Goal: Task Accomplishment & Management: Complete application form

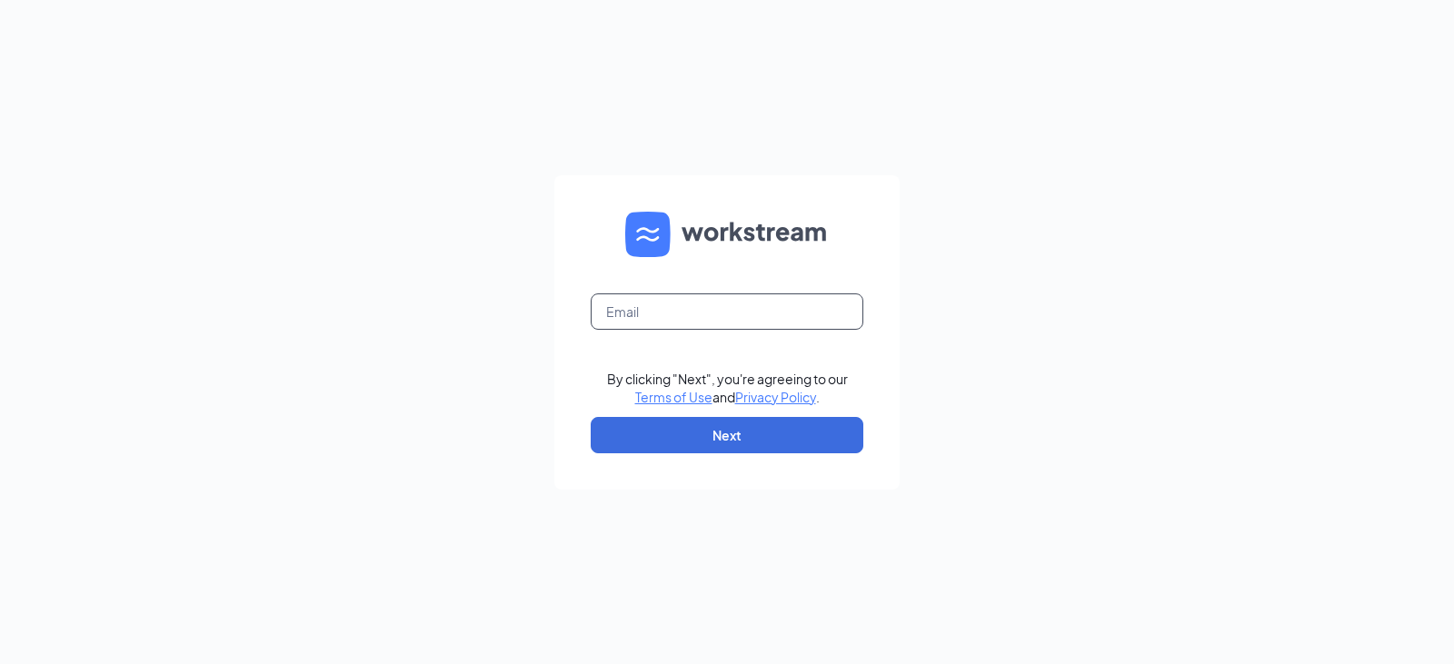
click at [672, 307] on input "text" at bounding box center [727, 312] width 273 height 36
type input "arbys8752@arbys.biz"
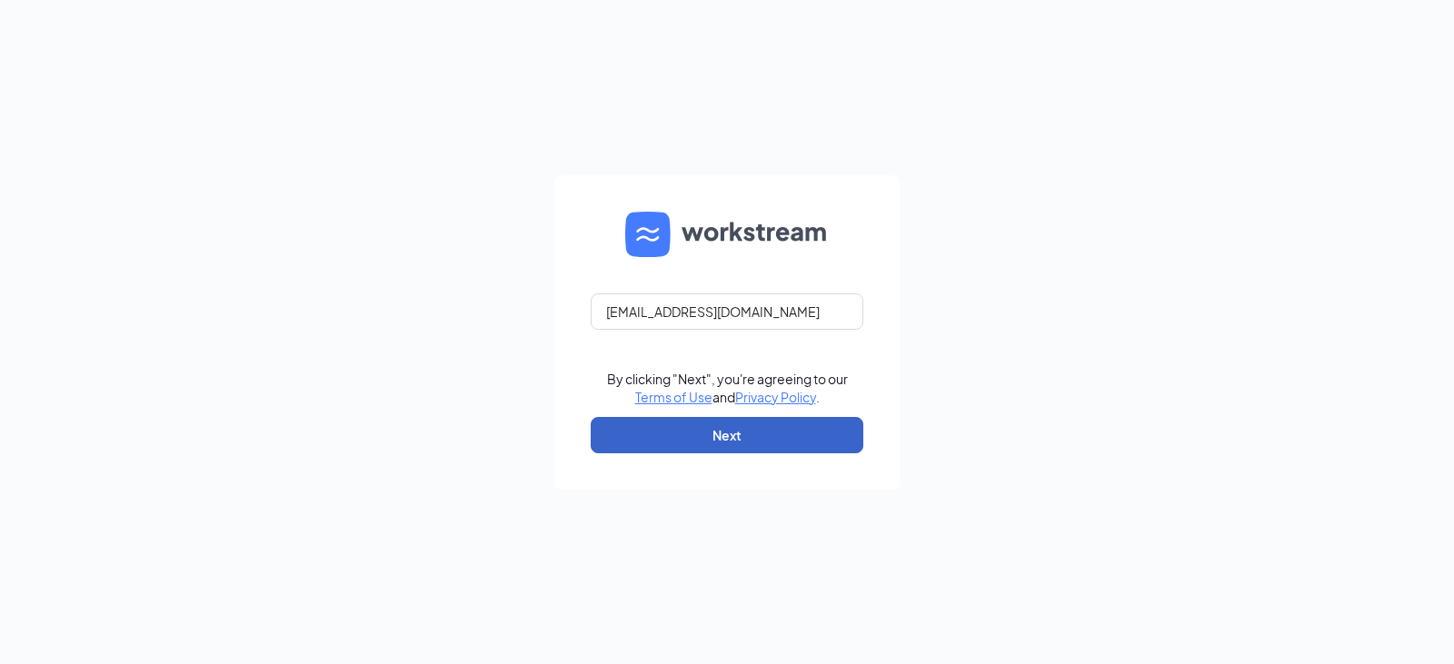
click at [762, 426] on button "Next" at bounding box center [727, 435] width 273 height 36
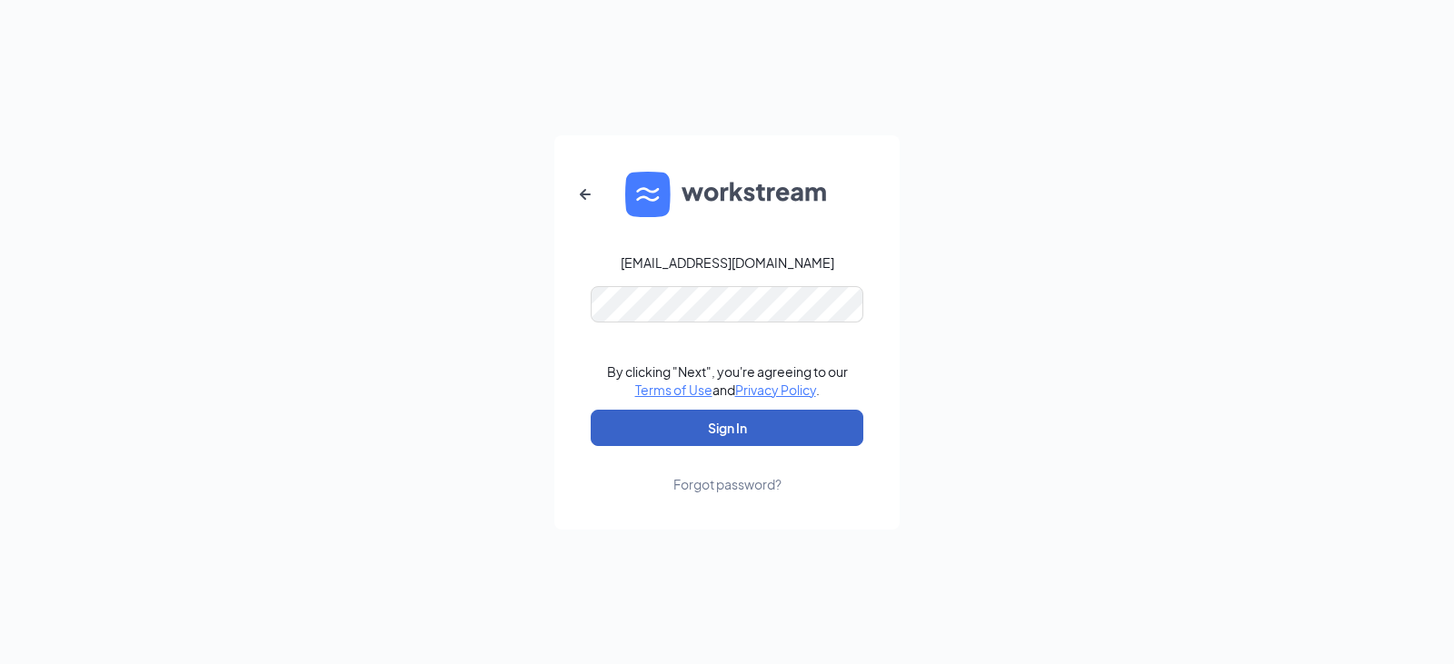
click at [770, 420] on button "Sign In" at bounding box center [727, 428] width 273 height 36
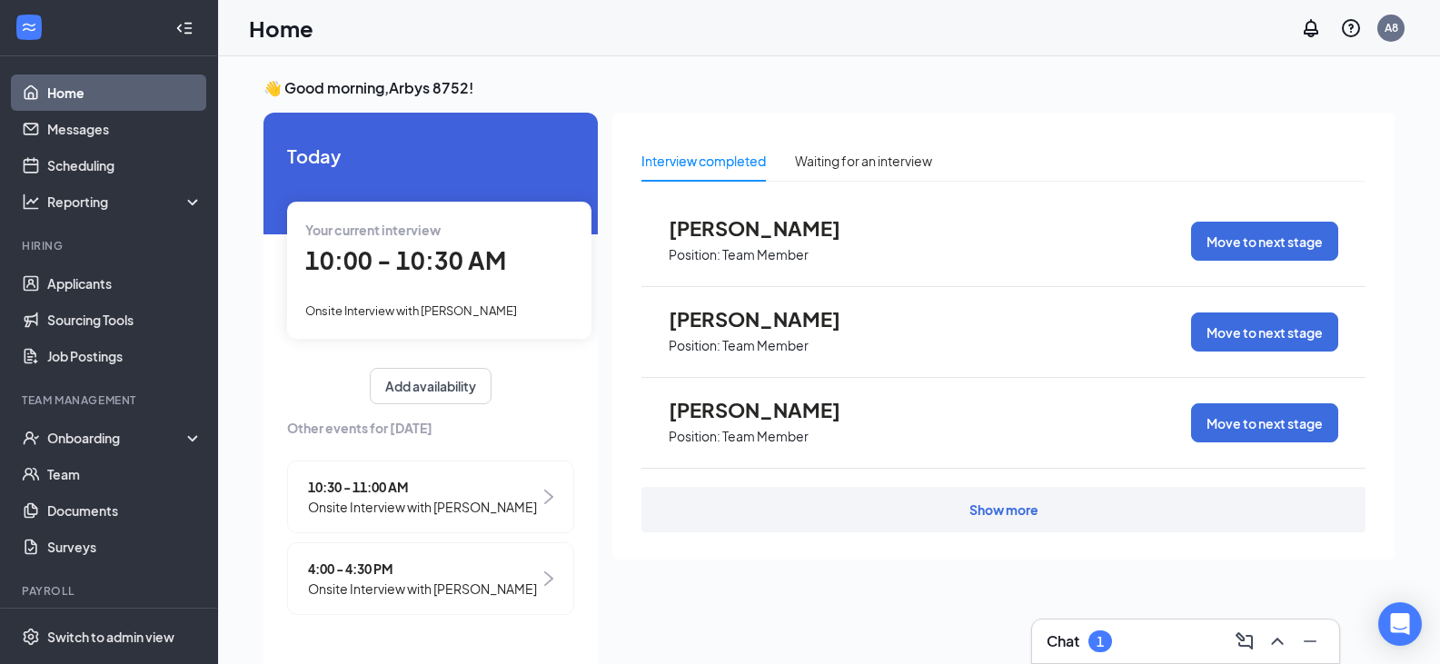
click at [432, 303] on div "Onsite Interview with [PERSON_NAME]" at bounding box center [439, 310] width 268 height 20
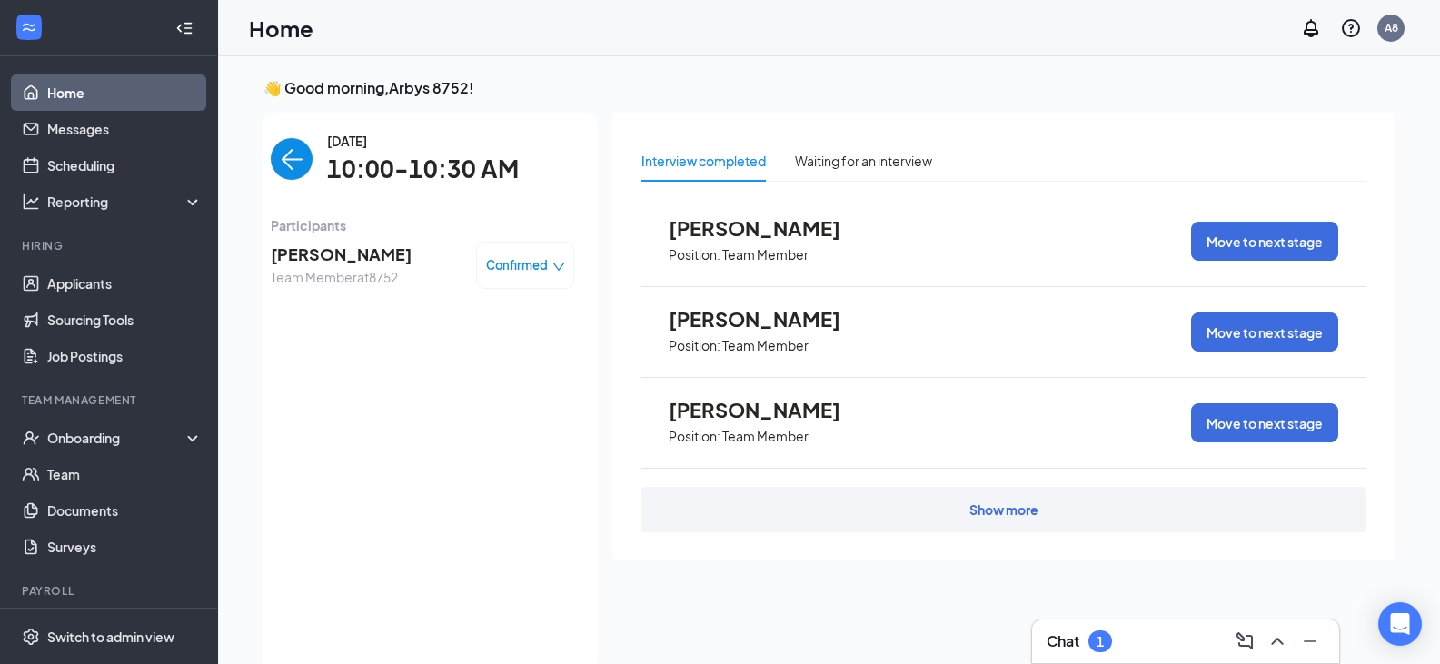
scroll to position [7, 0]
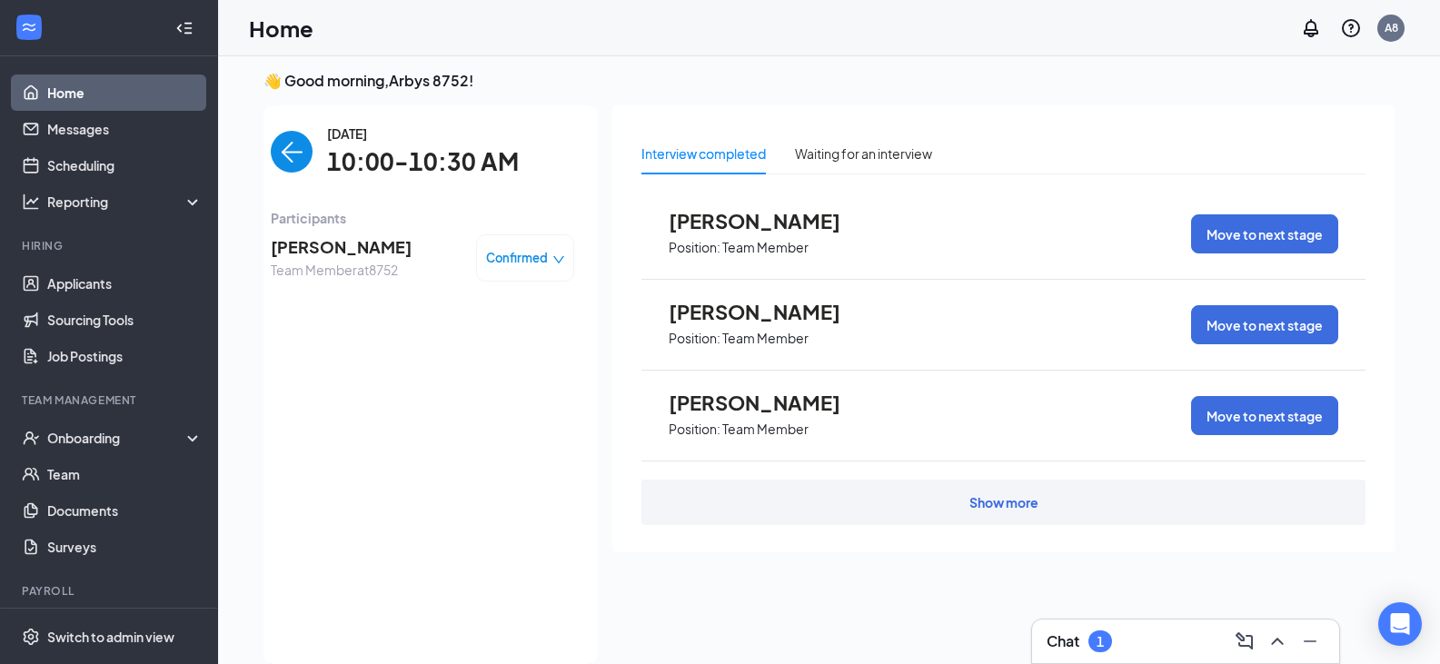
click at [540, 264] on span "Confirmed" at bounding box center [517, 258] width 62 height 18
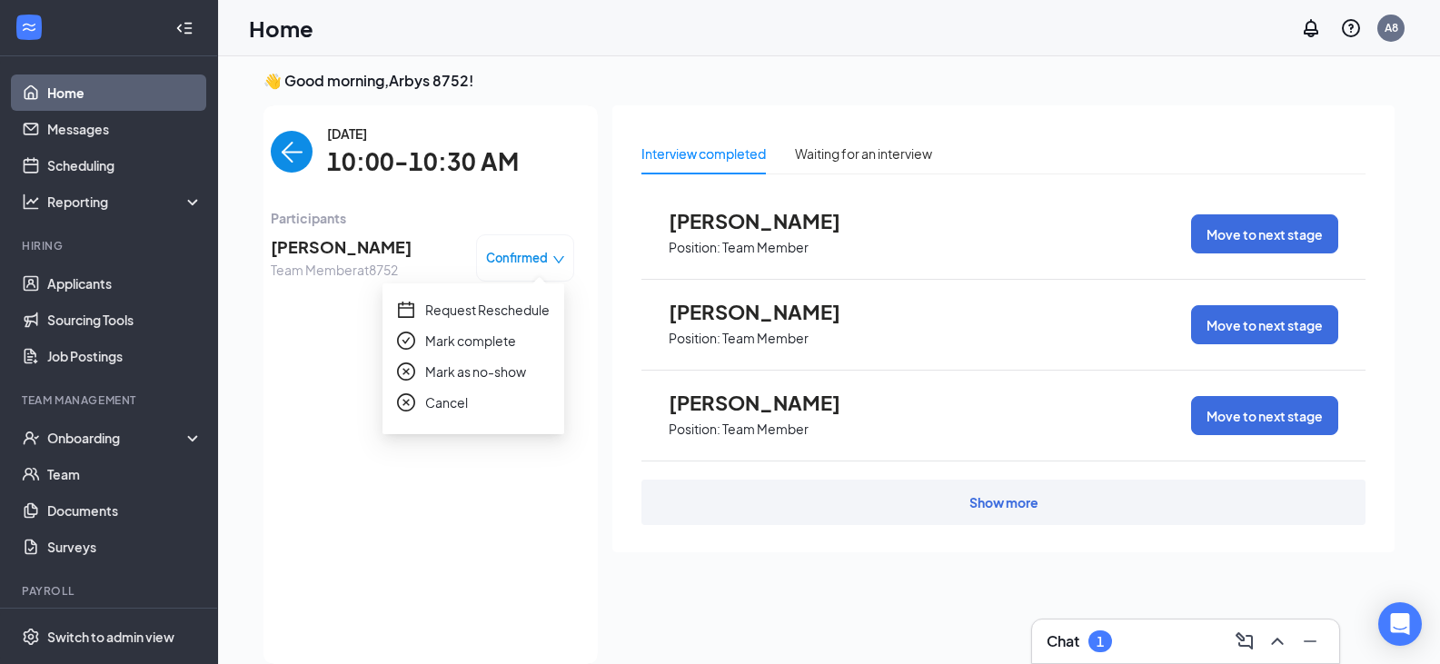
click at [492, 339] on span "Mark complete" at bounding box center [470, 341] width 91 height 20
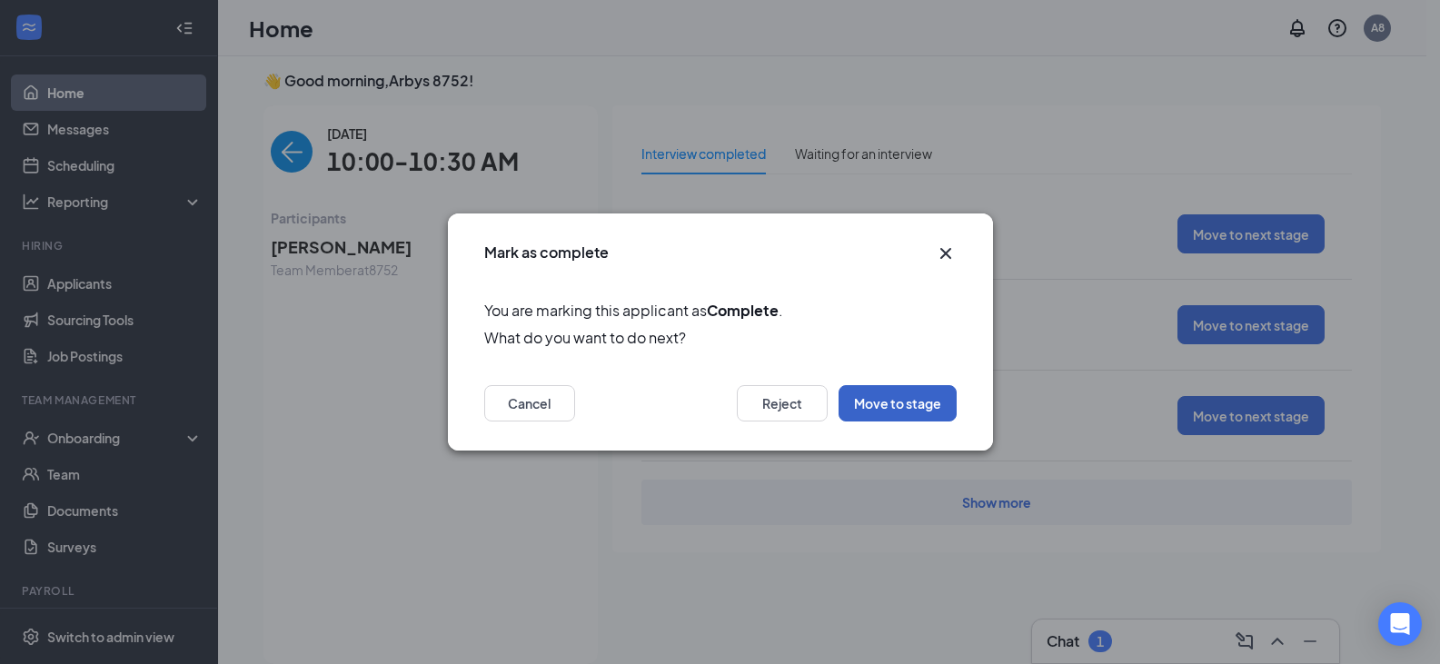
click at [877, 413] on button "Move to stage" at bounding box center [898, 403] width 118 height 36
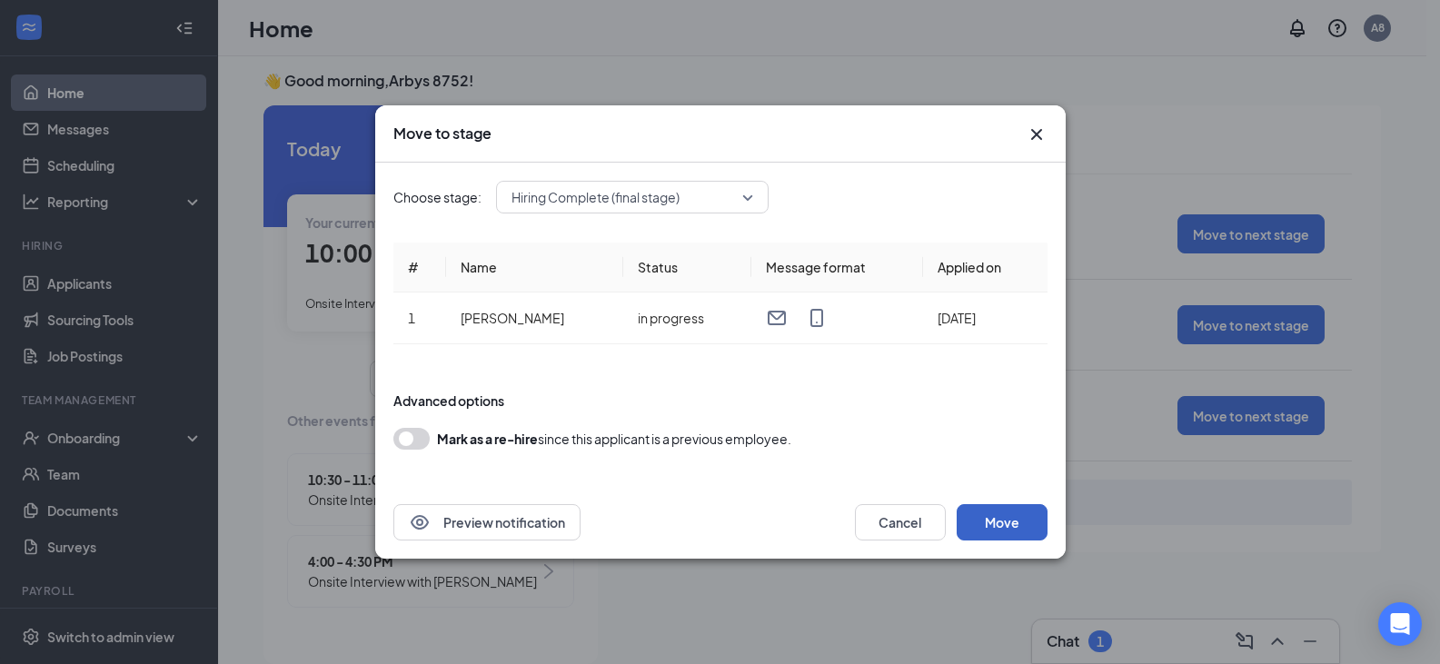
click at [1012, 516] on button "Move" at bounding box center [1002, 522] width 91 height 36
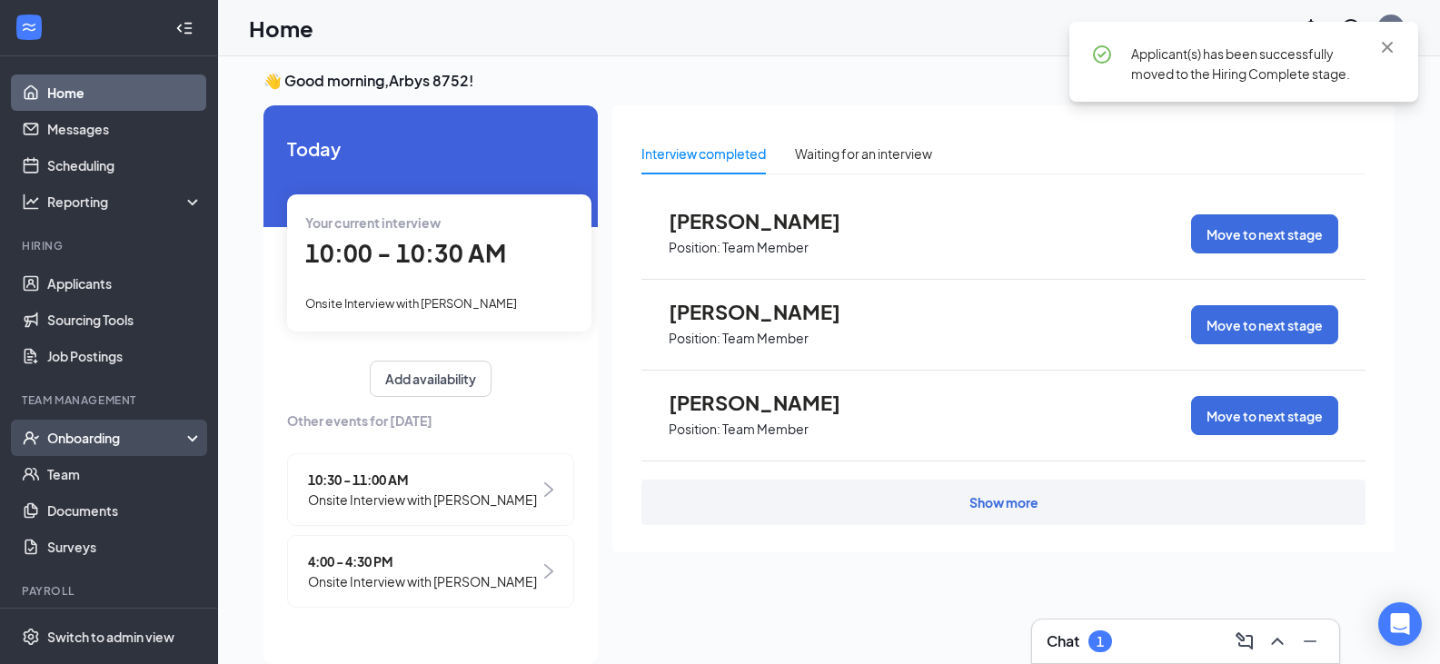
click at [84, 439] on div "Onboarding" at bounding box center [117, 438] width 140 height 18
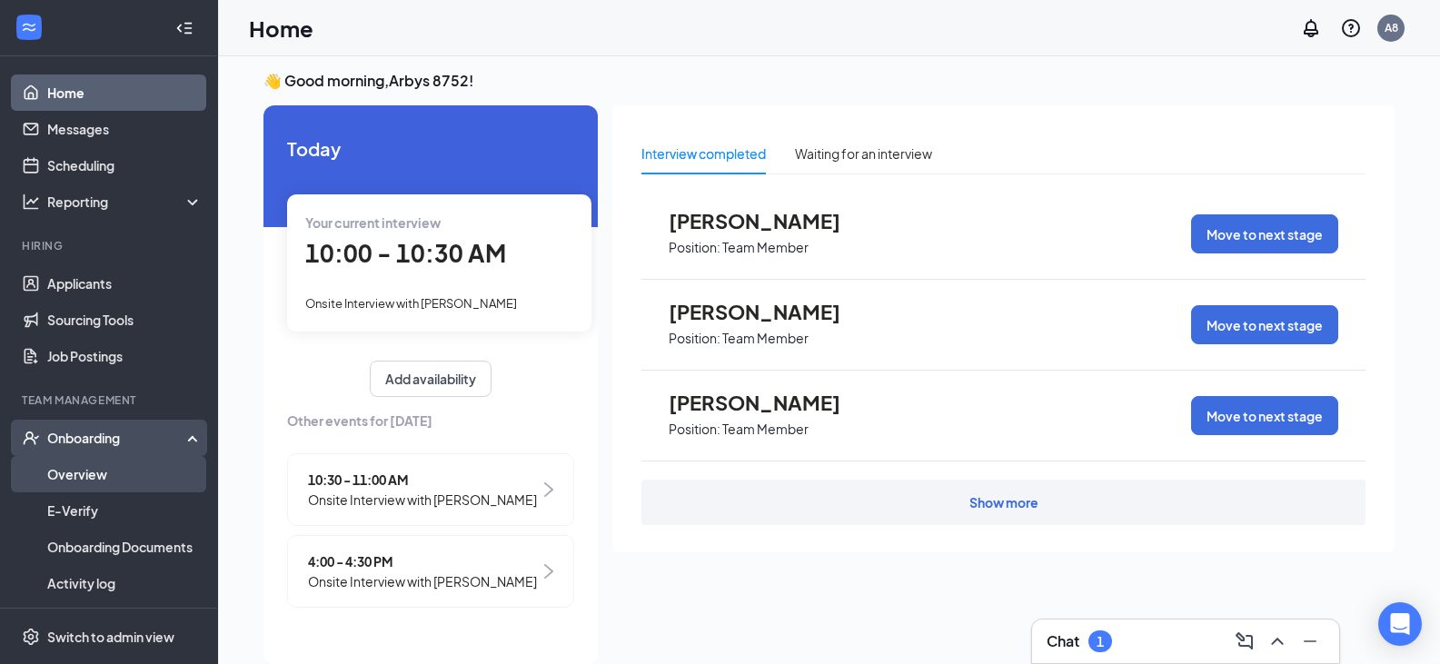
click at [94, 469] on link "Overview" at bounding box center [124, 474] width 155 height 36
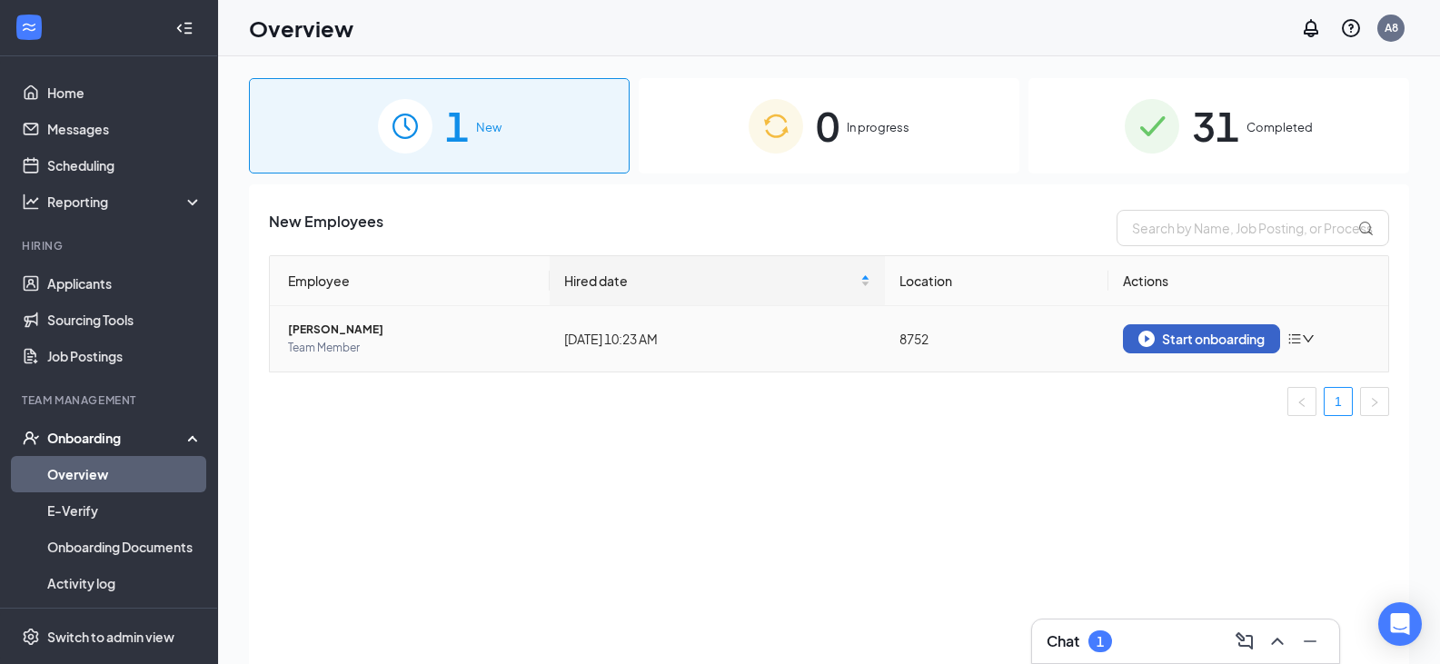
click at [1221, 336] on div "Start onboarding" at bounding box center [1202, 339] width 126 height 16
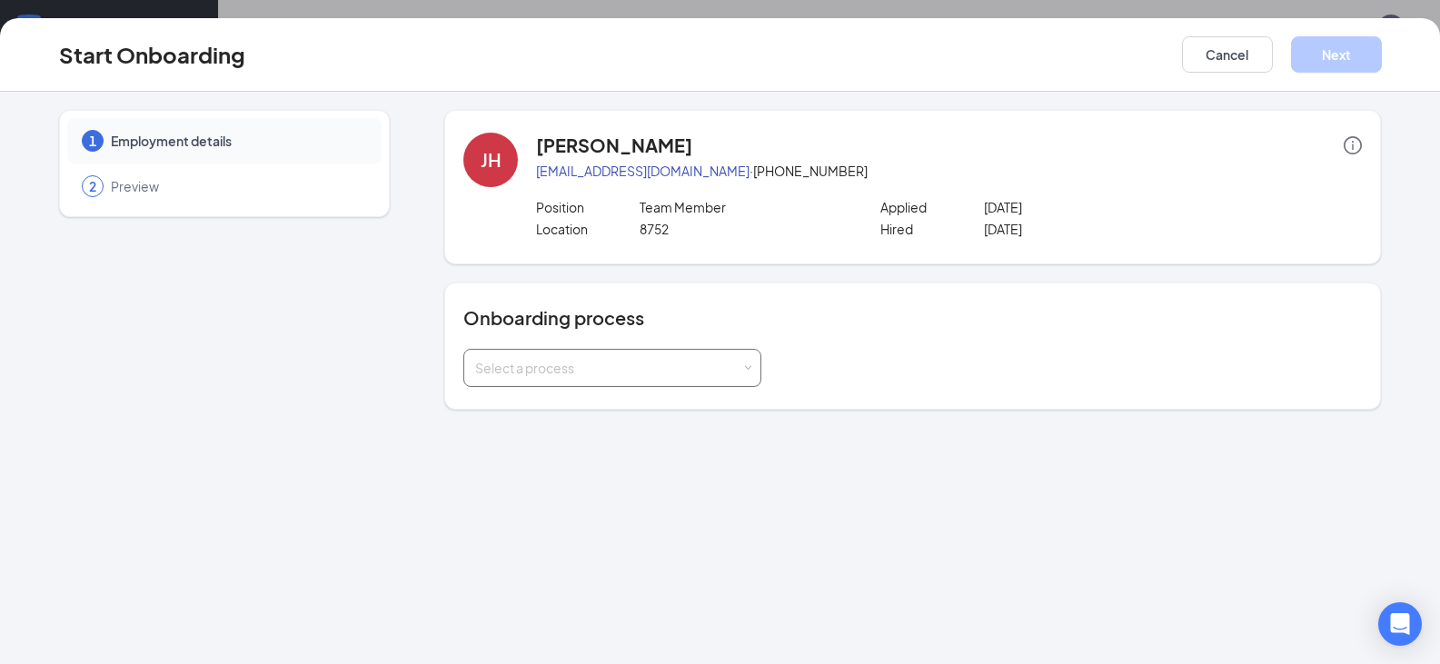
click at [746, 369] on span at bounding box center [748, 368] width 8 height 8
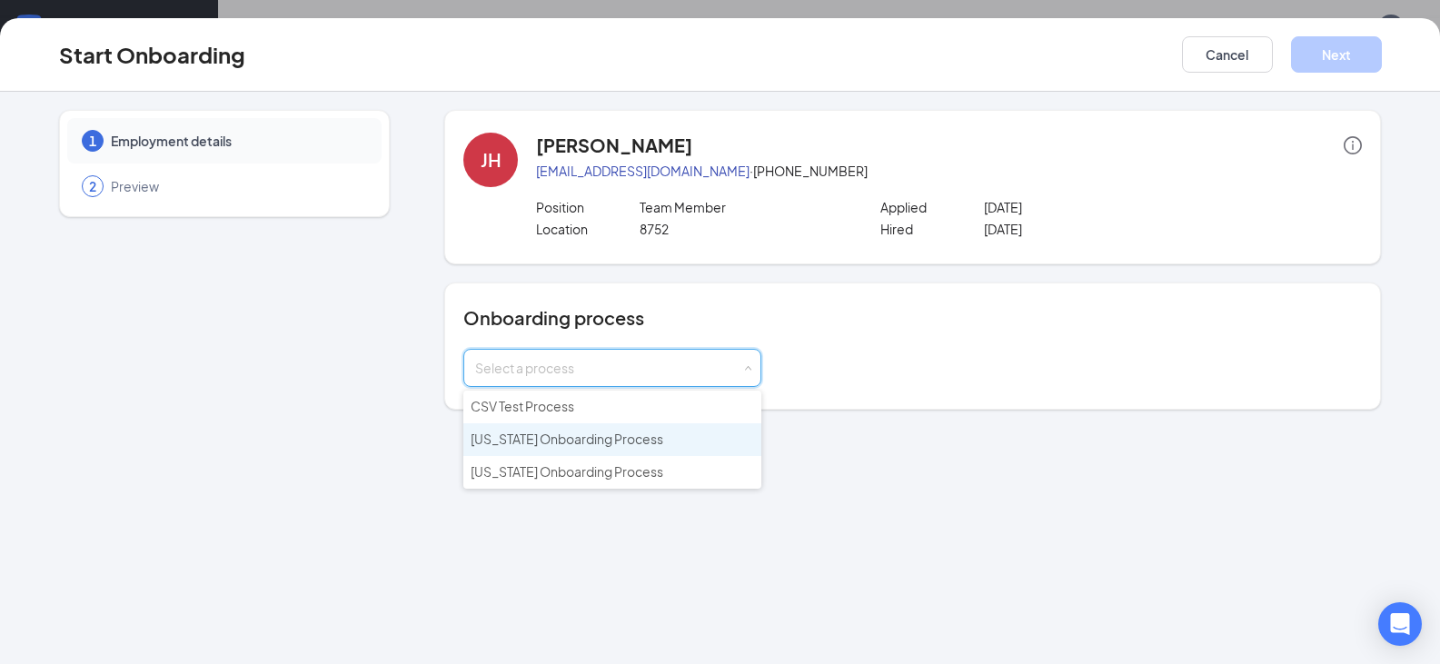
click at [704, 433] on li "[US_STATE] Onboarding Process" at bounding box center [613, 440] width 298 height 33
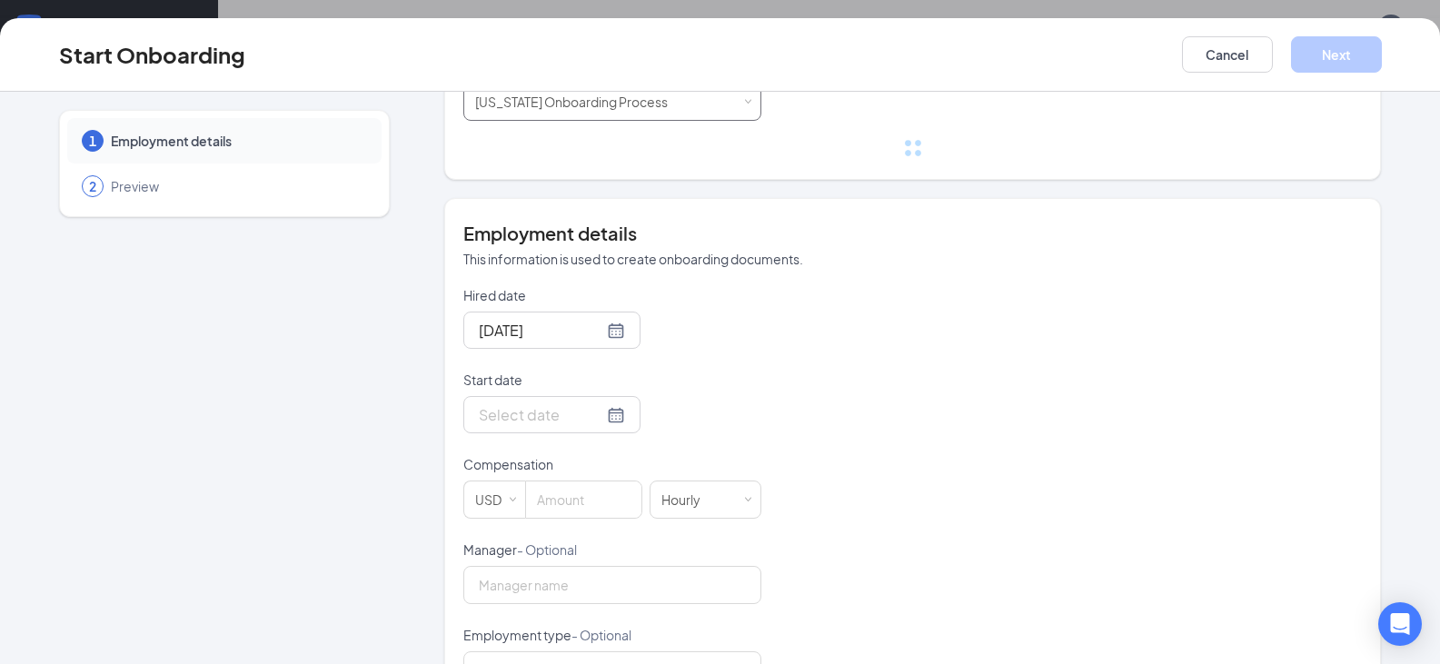
scroll to position [273, 0]
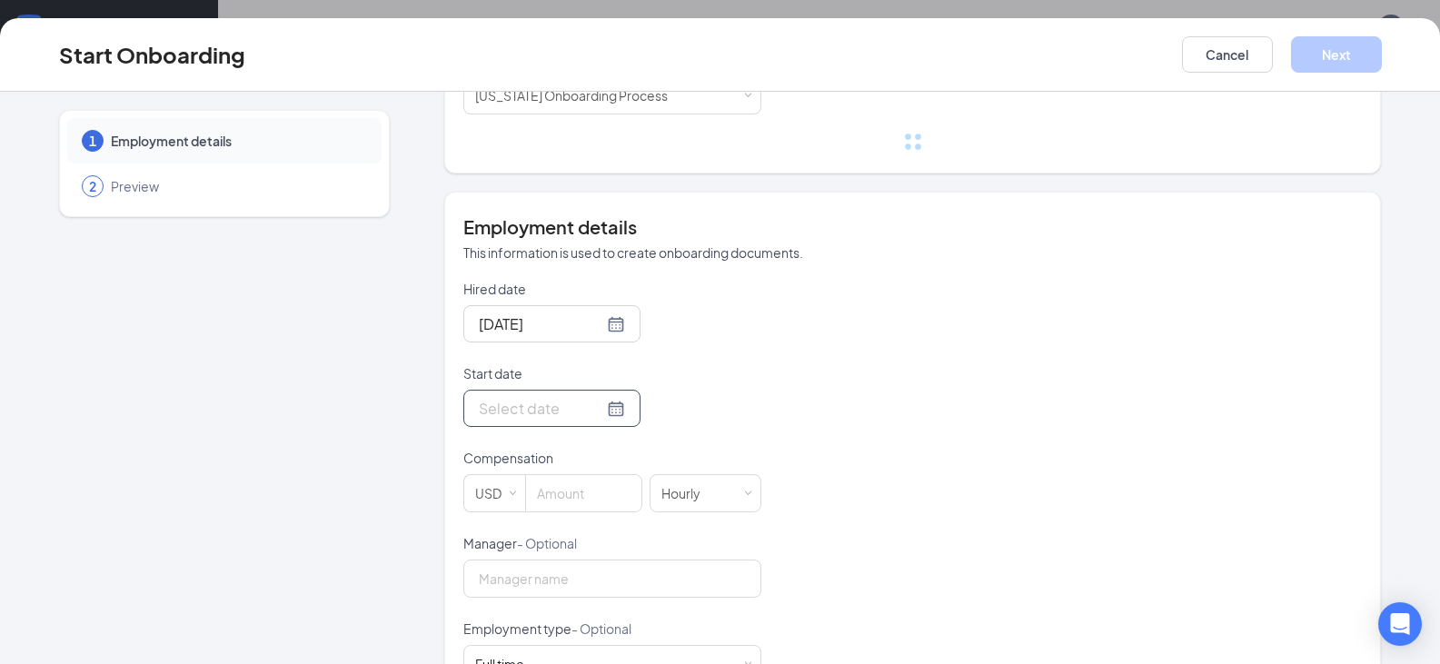
click at [600, 409] on div at bounding box center [552, 408] width 146 height 23
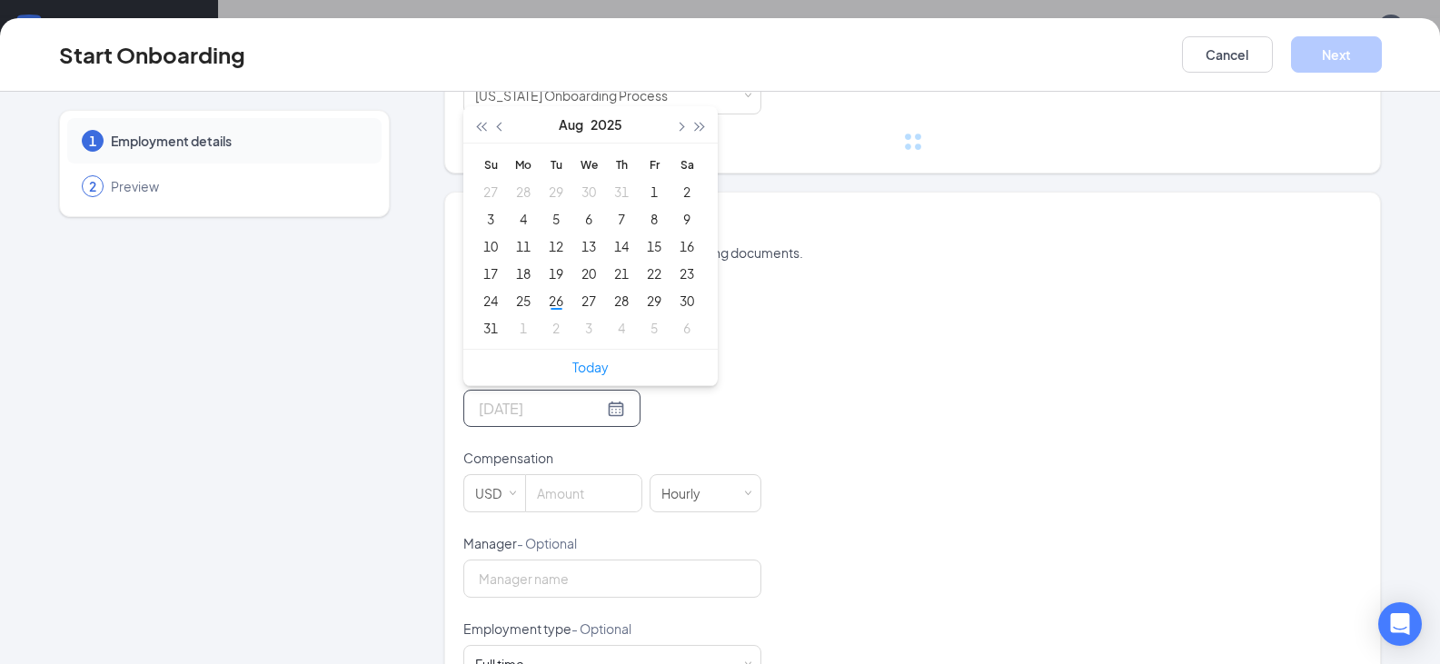
type input "[DATE]"
click at [676, 126] on span "button" at bounding box center [680, 127] width 9 height 9
type input "[DATE]"
click at [648, 184] on div "5" at bounding box center [654, 192] width 22 height 22
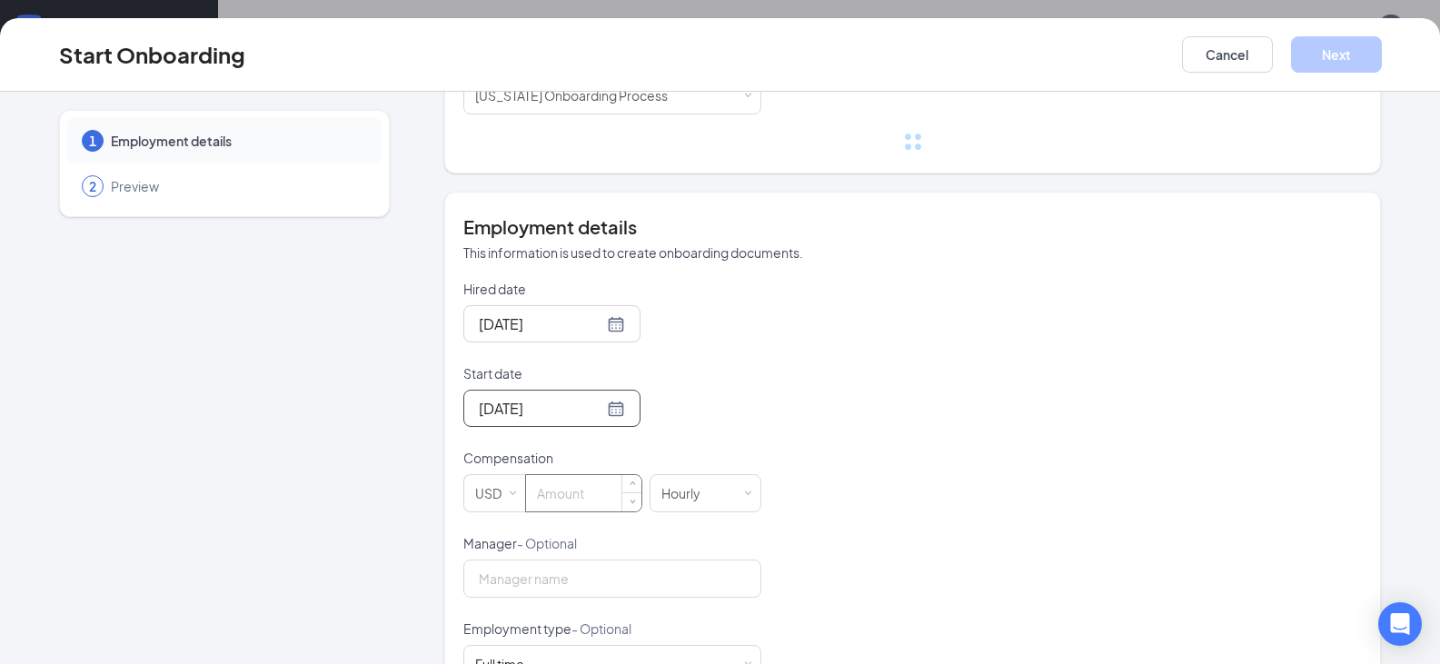
click at [573, 494] on input at bounding box center [583, 493] width 115 height 36
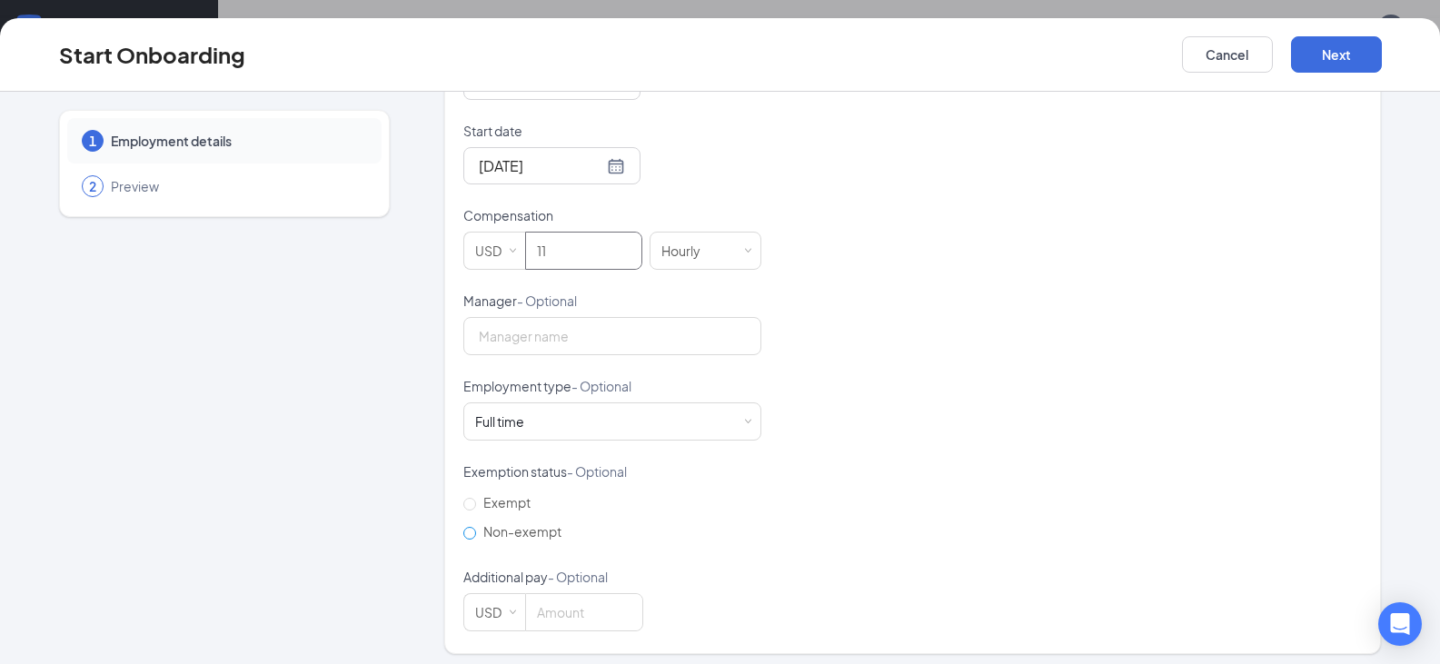
scroll to position [523, 0]
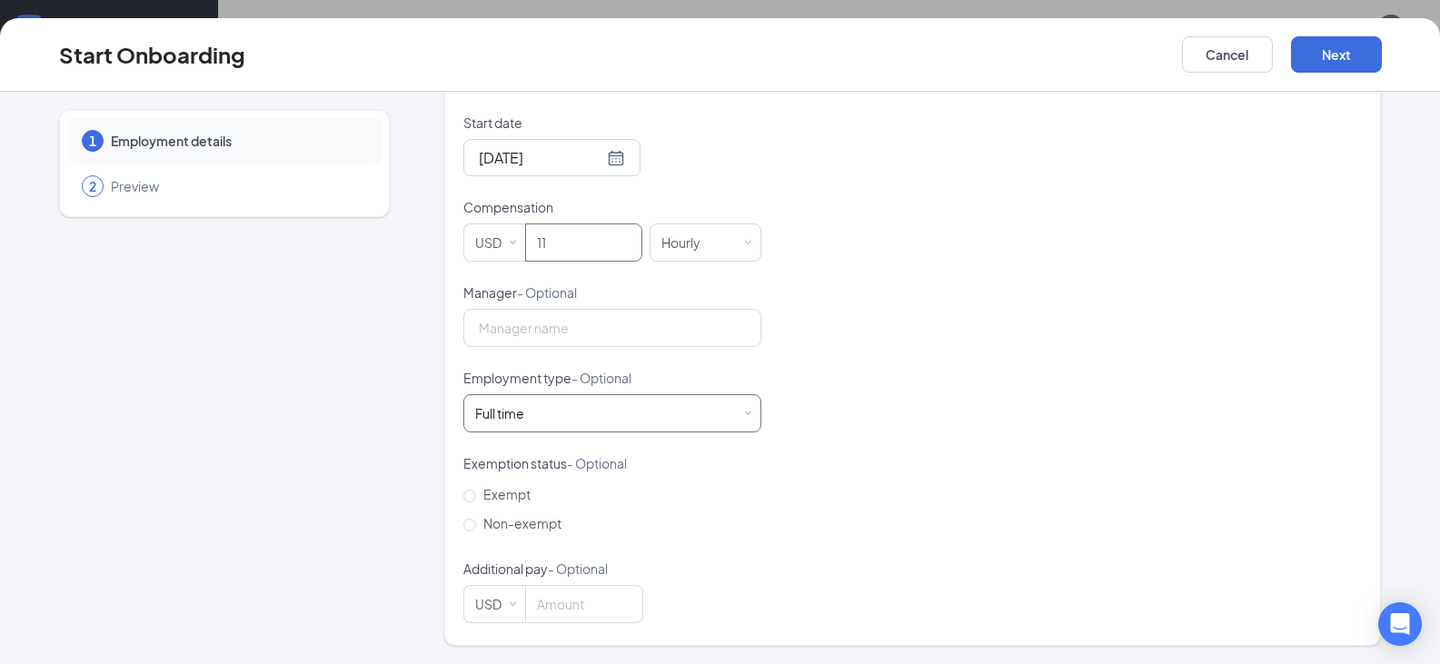
type input "11"
click at [735, 418] on div "Full time Works 30+ hours per week and is reasonably expected to work" at bounding box center [612, 413] width 274 height 36
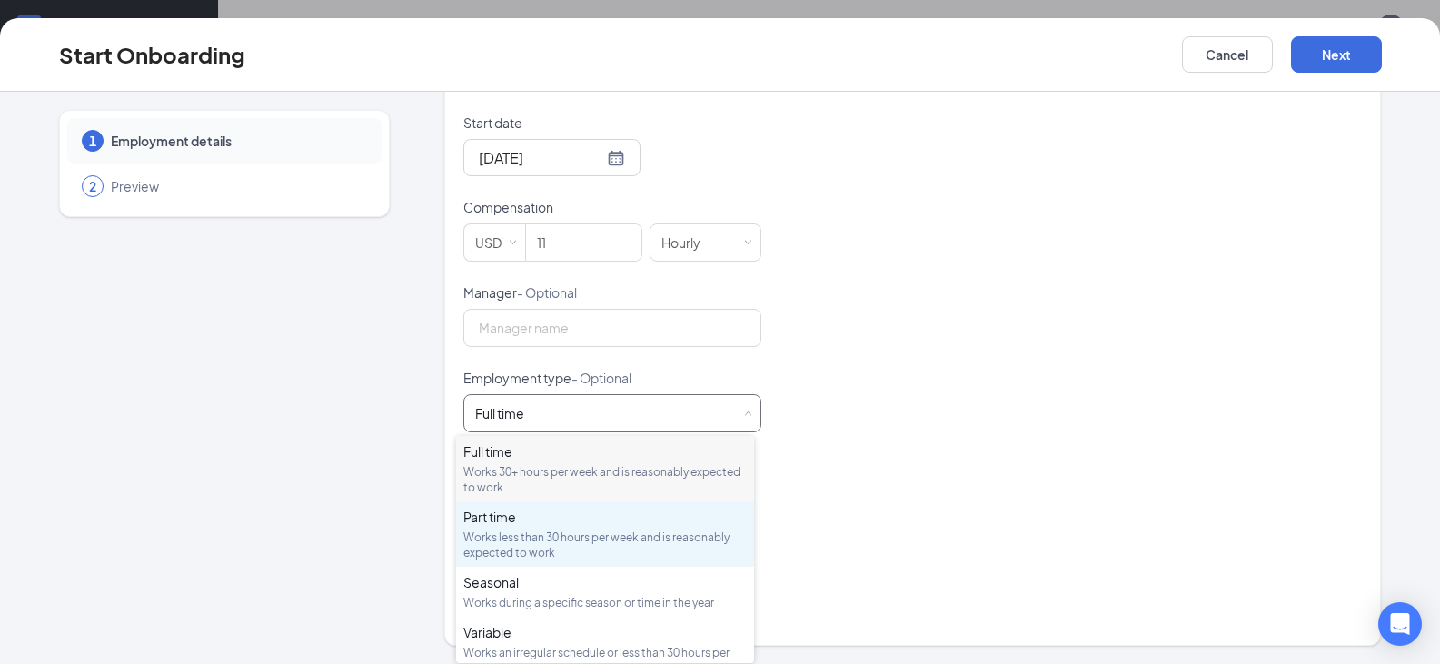
click at [631, 546] on div "Works less than 30 hours per week and is reasonably expected to work" at bounding box center [606, 545] width 284 height 31
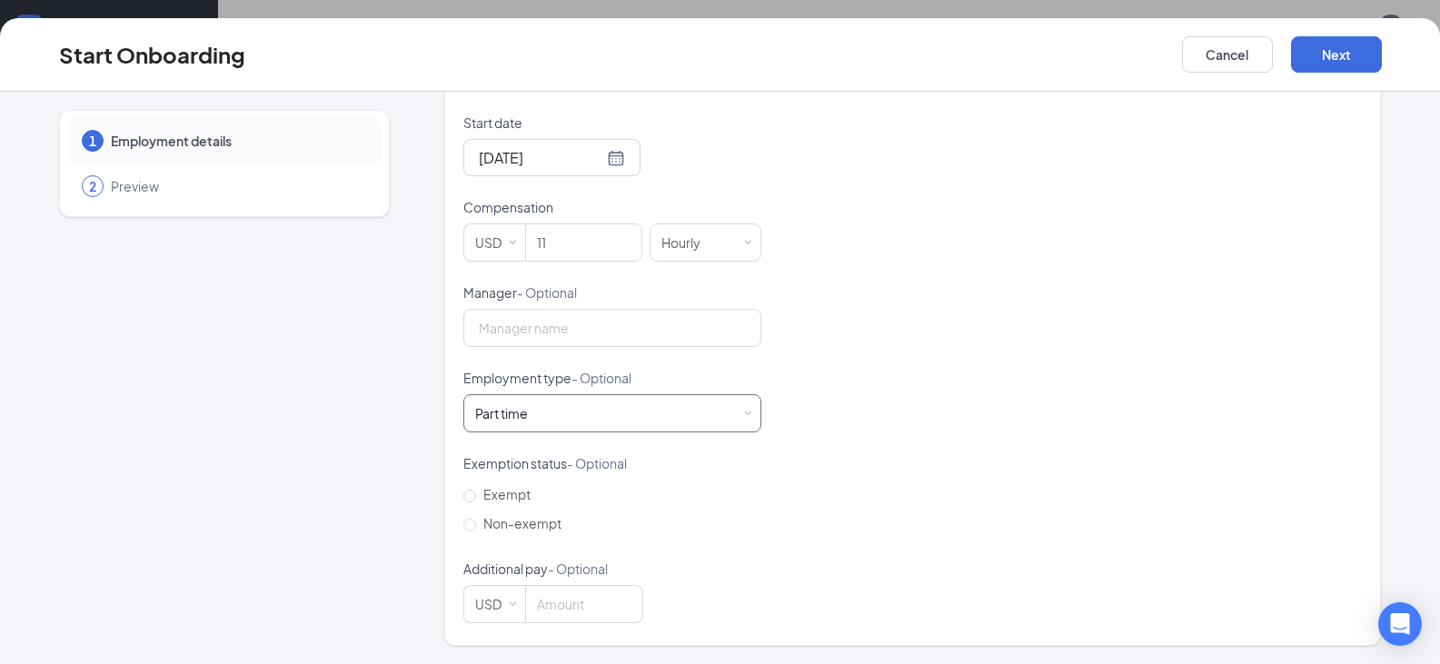
scroll to position [82, 0]
click at [1030, 444] on div "Hired date [DATE] Start date [DATE] [DATE] Su Mo Tu We Th Fr Sa 31 1 2 3 4 5 6 …" at bounding box center [913, 326] width 899 height 594
click at [1330, 38] on button "Next" at bounding box center [1336, 54] width 91 height 36
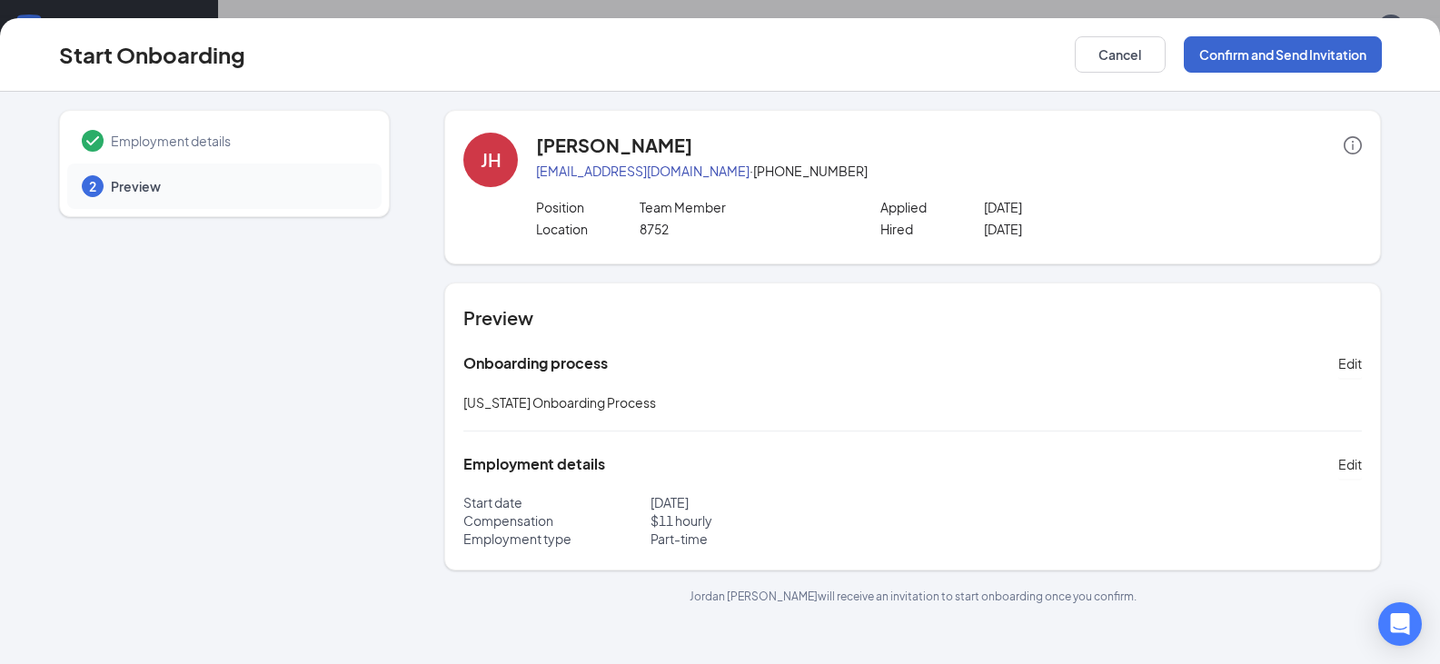
scroll to position [0, 0]
click at [1335, 54] on button "Confirm and Send Invitation" at bounding box center [1283, 54] width 198 height 36
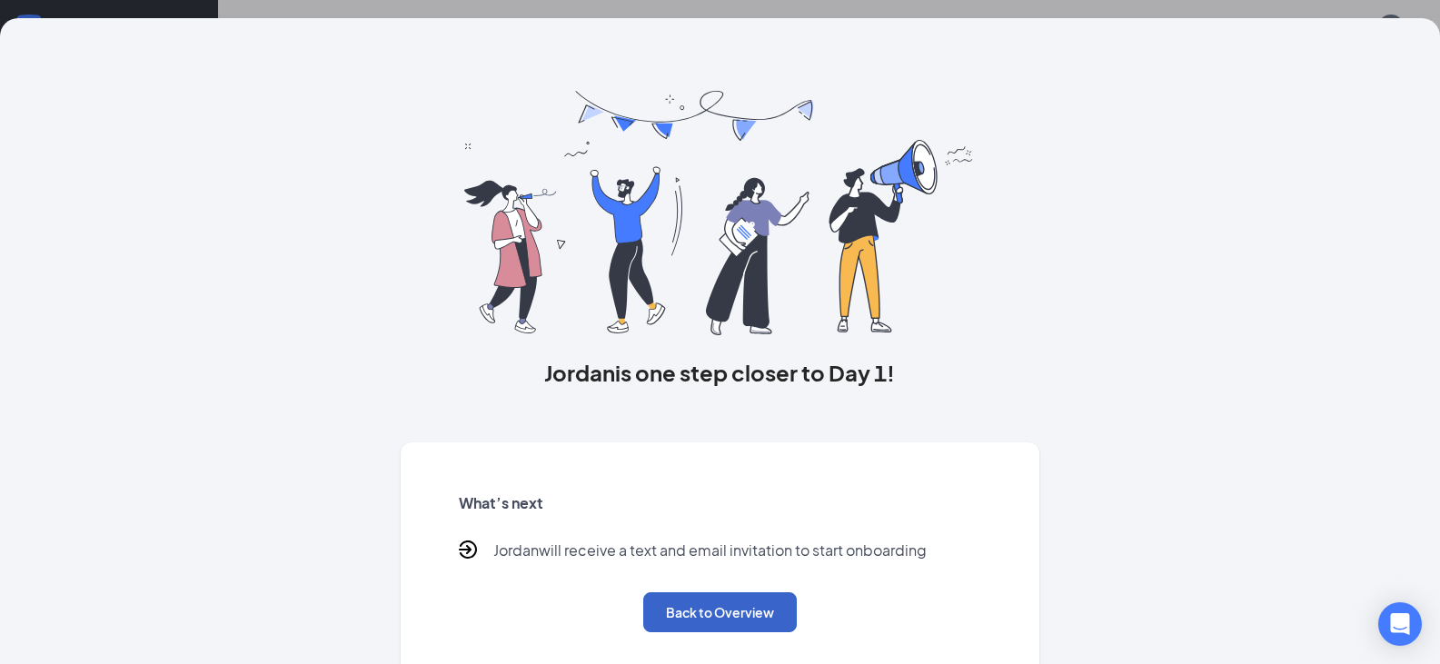
click at [767, 610] on button "Back to Overview" at bounding box center [720, 613] width 154 height 40
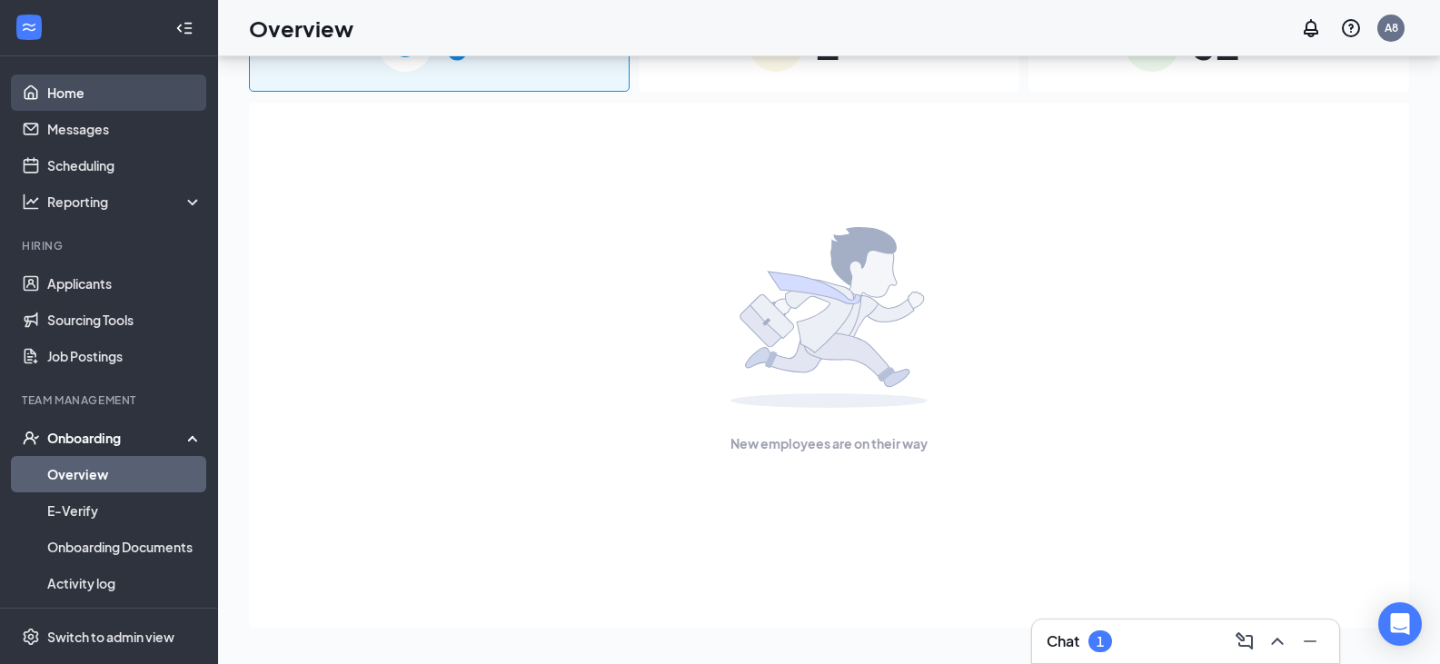
click at [156, 86] on link "Home" at bounding box center [124, 93] width 155 height 36
